Goal: Check status: Check status

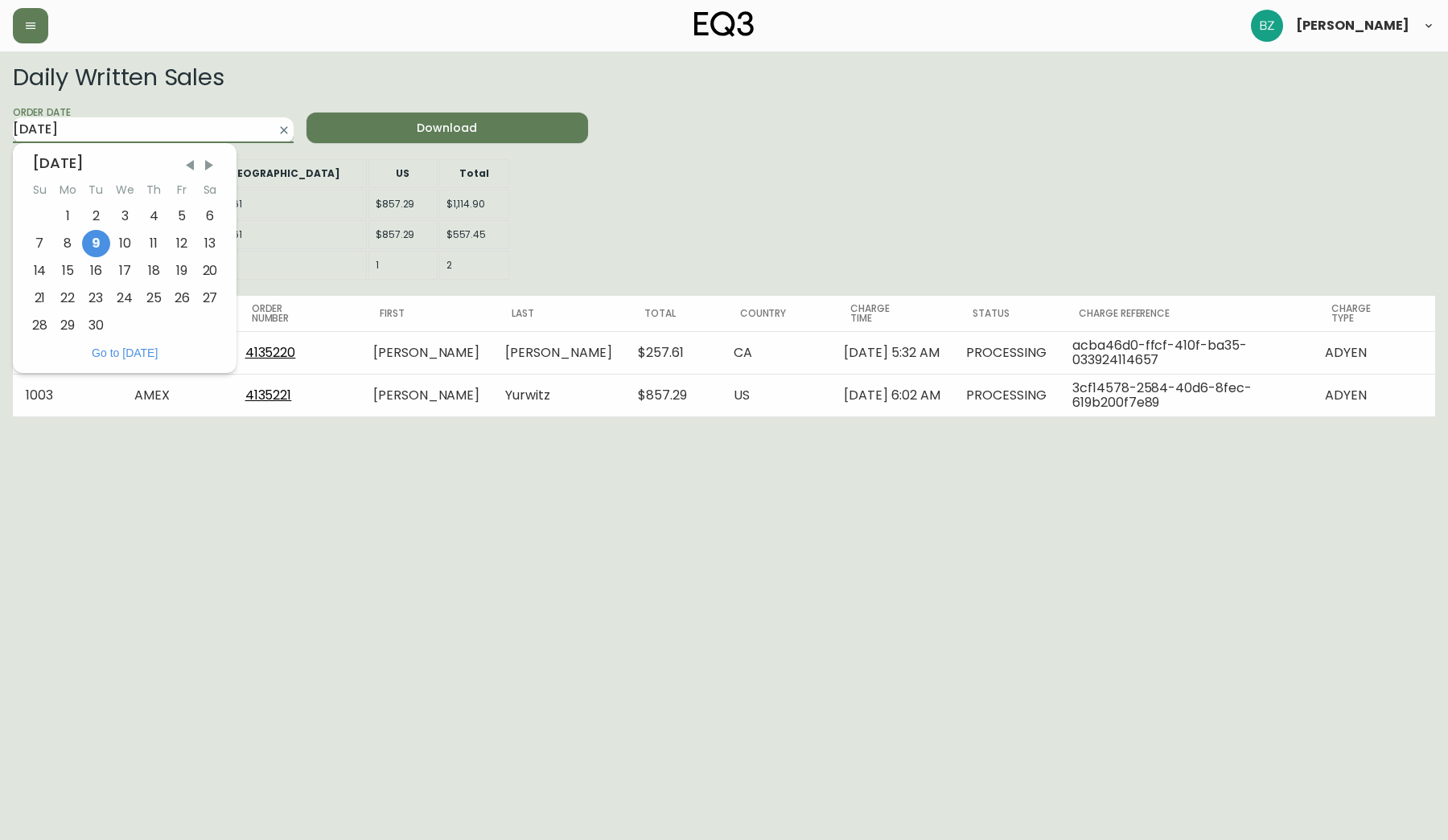
click at [222, 133] on input "[DATE]" at bounding box center [140, 130] width 255 height 26
click at [72, 247] on div "8" at bounding box center [67, 243] width 28 height 28
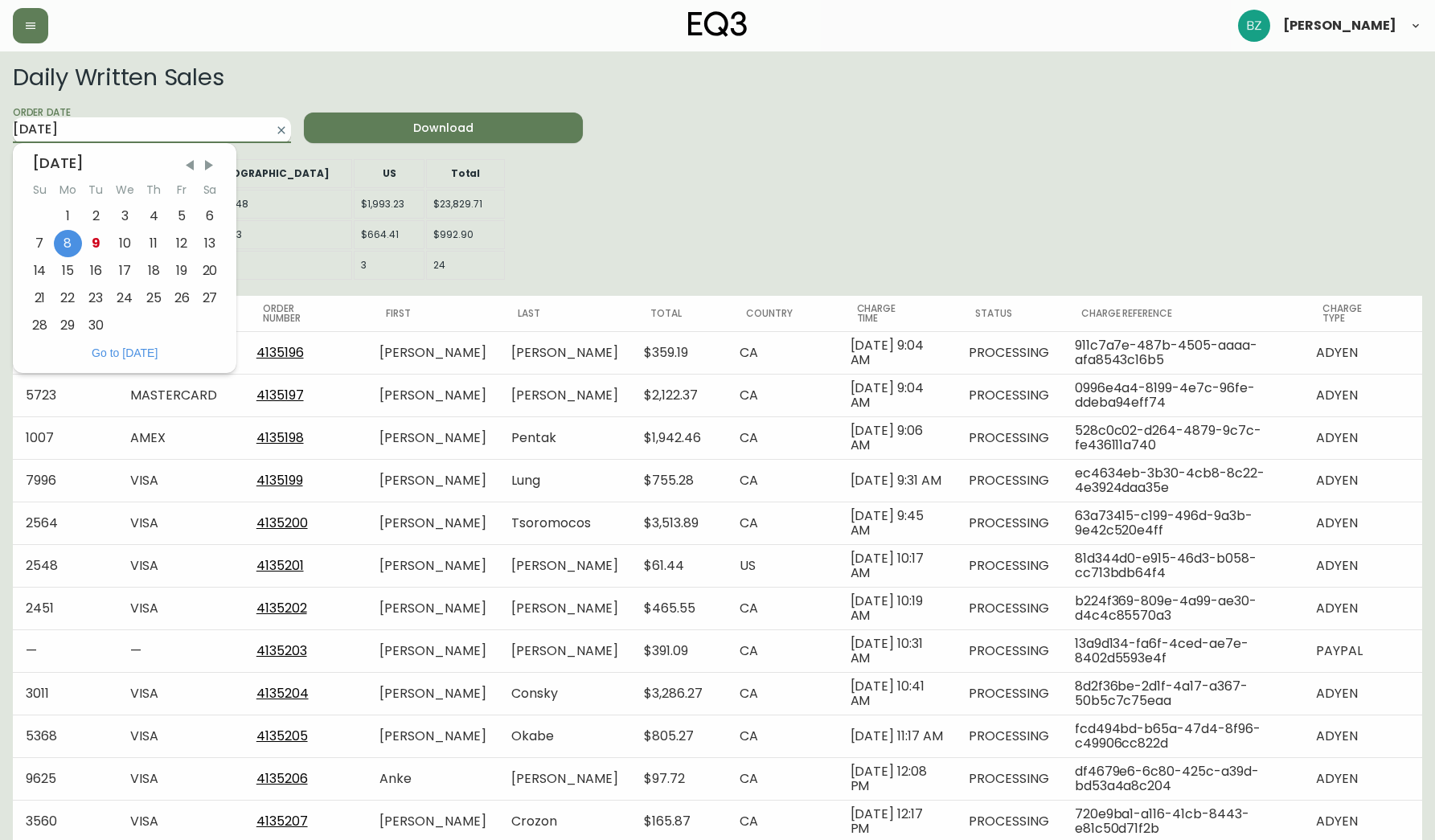
click at [238, 132] on input "[DATE]" at bounding box center [139, 130] width 252 height 26
click at [96, 242] on div "9" at bounding box center [96, 243] width 28 height 28
type input "[DATE]"
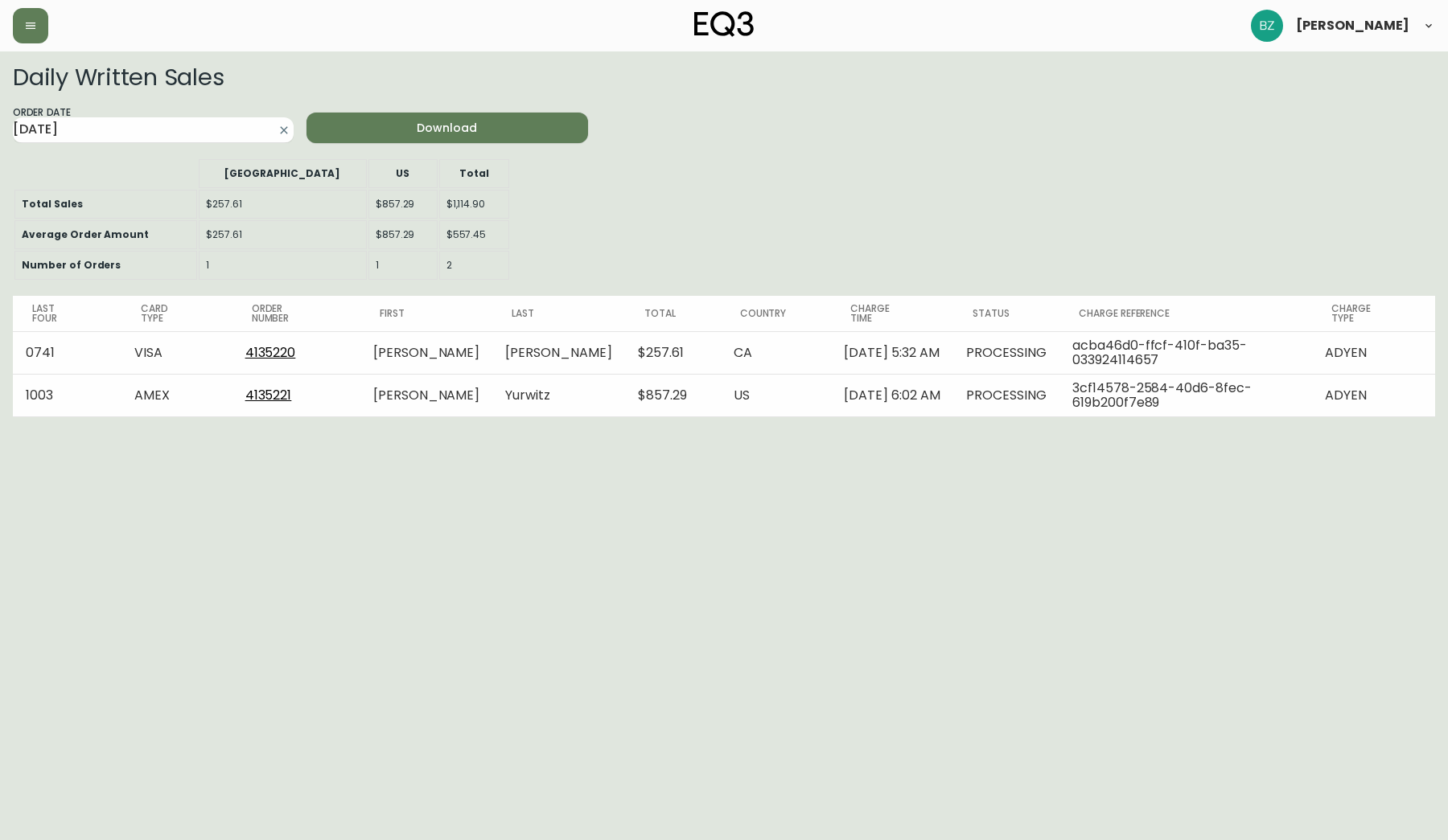
click at [678, 180] on div "Daily Written Sales Order Date [DATE] Download [GEOGRAPHIC_DATA] US Total Total…" at bounding box center [723, 241] width 1422 height 353
